Goal: Information Seeking & Learning: Find specific fact

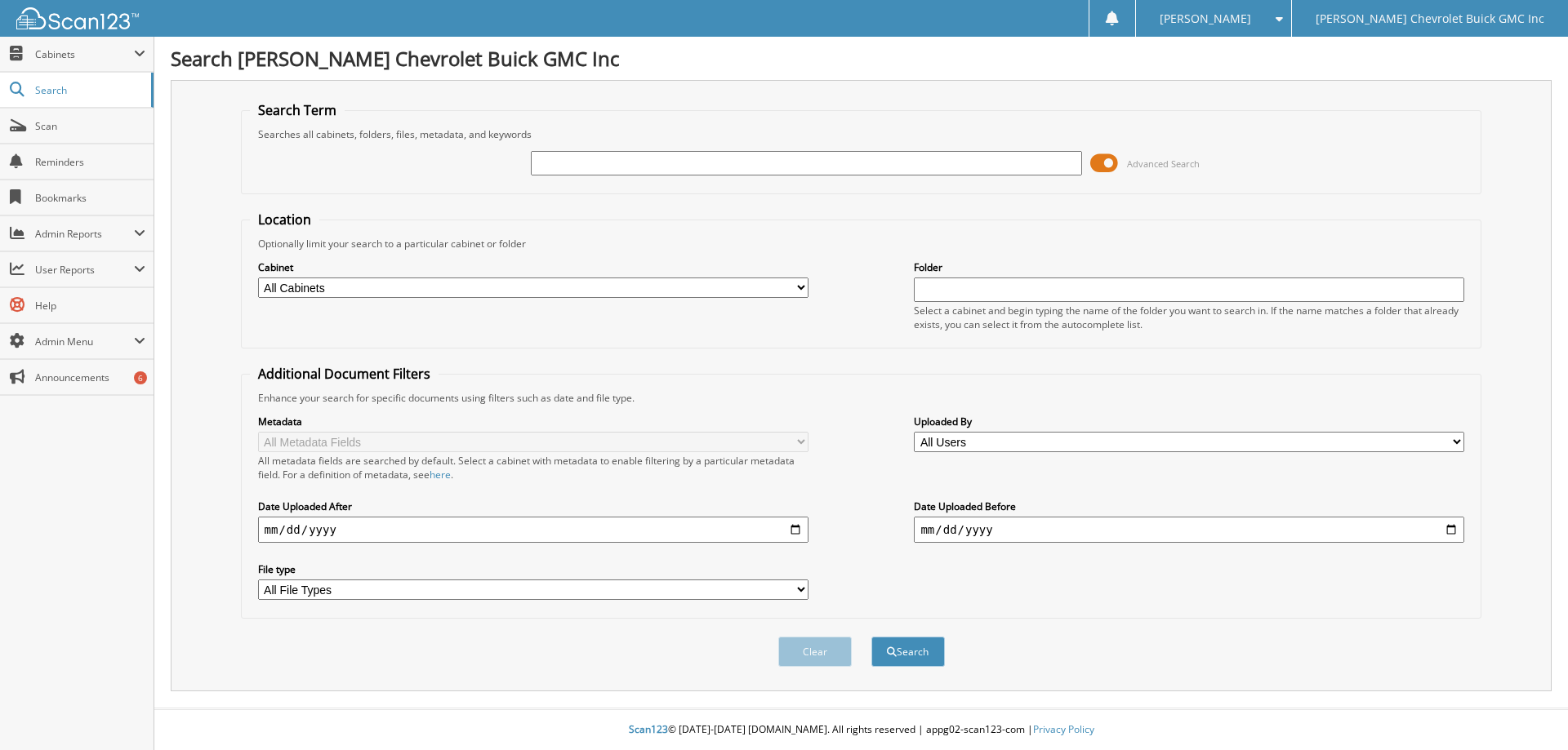
click at [651, 162] on input "text" at bounding box center [806, 163] width 551 height 25
type input "16053"
click at [871, 637] on button "Search" at bounding box center [908, 651] width 74 height 30
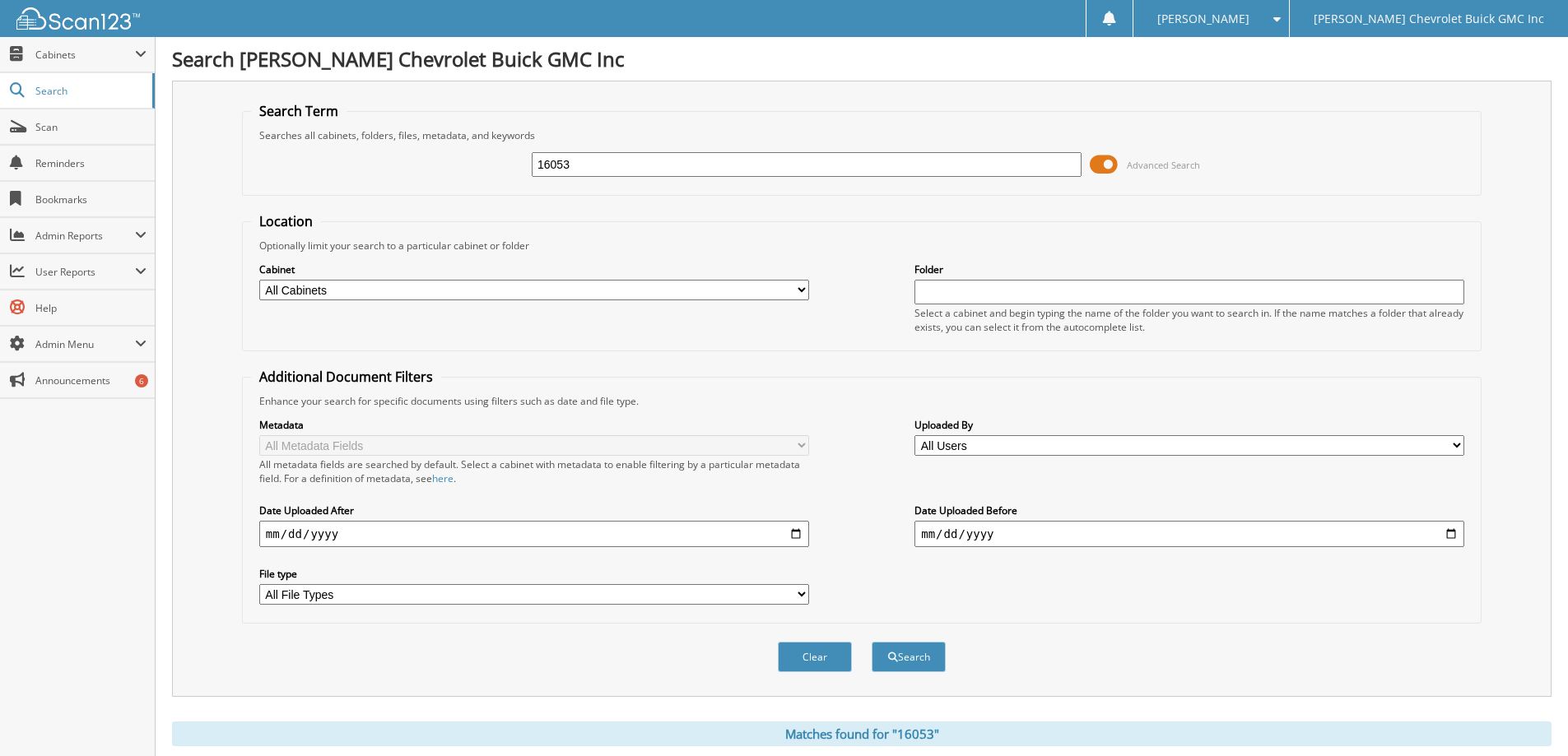
click at [604, 165] on input "16053" at bounding box center [806, 164] width 550 height 25
type input "11177"
click at [871, 642] on button "Search" at bounding box center [908, 656] width 74 height 30
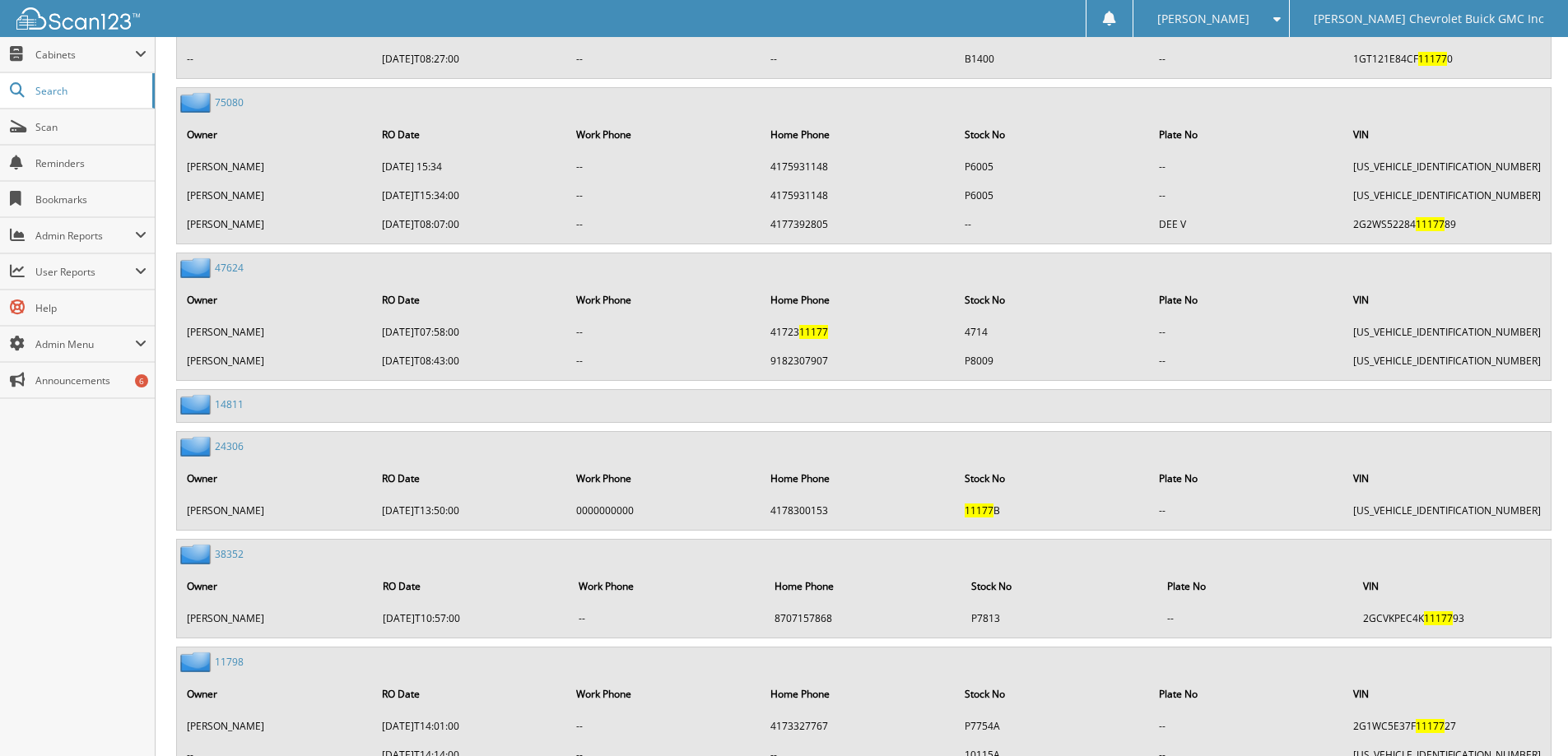
scroll to position [5843, 0]
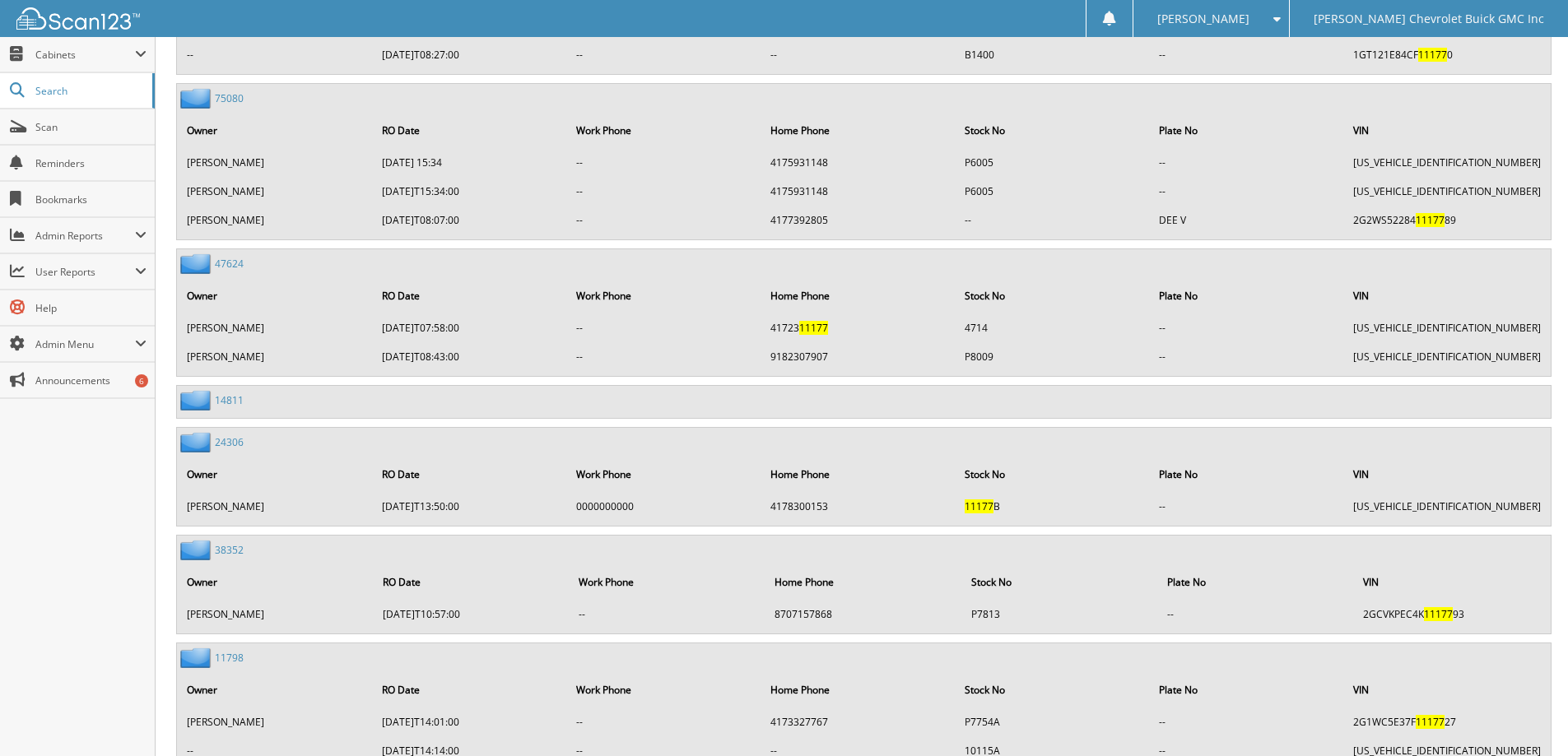
click at [229, 401] on link "14811" at bounding box center [229, 400] width 28 height 14
